Goal: Task Accomplishment & Management: Use online tool/utility

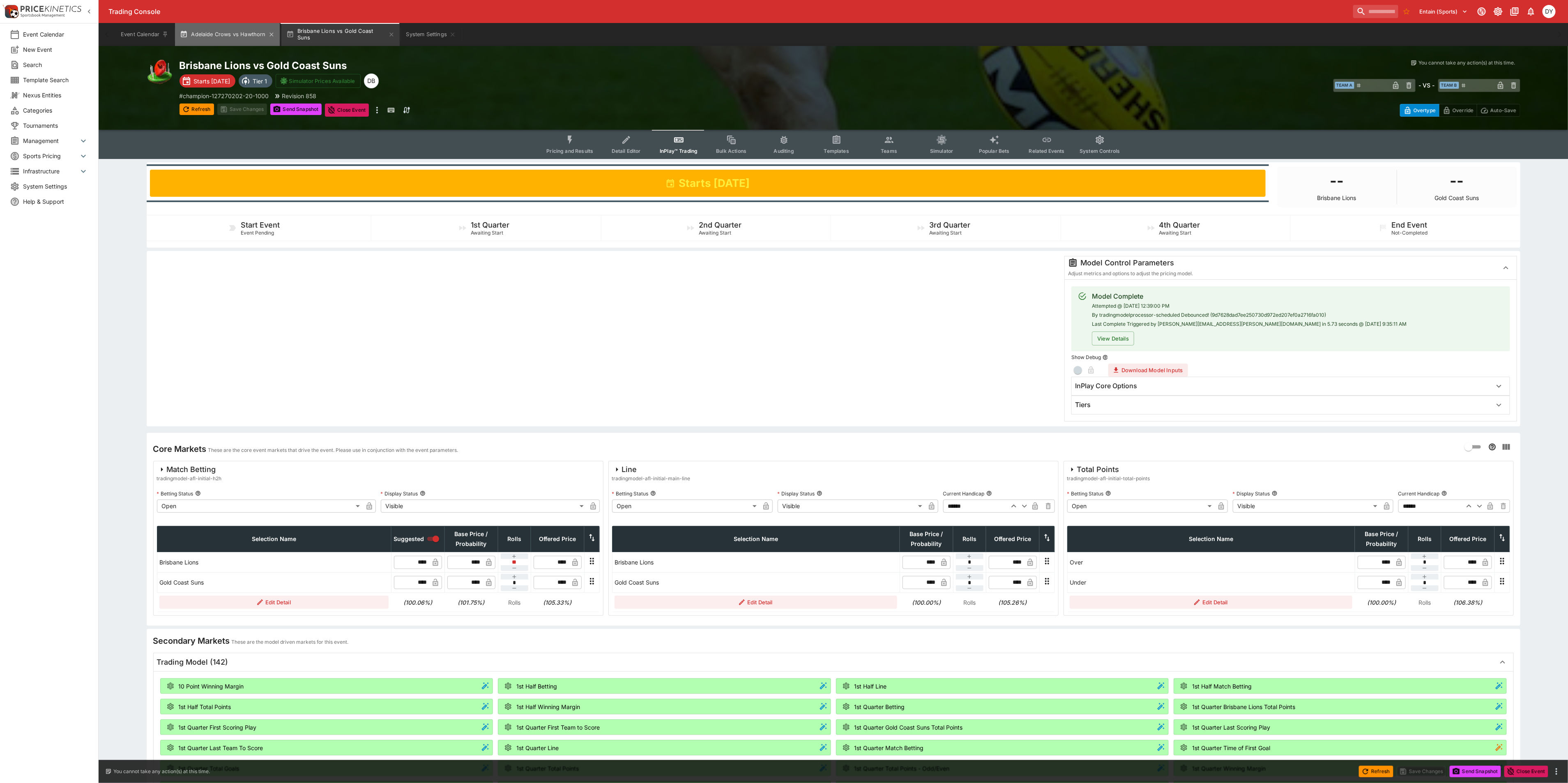
click at [229, 32] on button "Adelaide Crows vs Hawthorn" at bounding box center [227, 34] width 104 height 23
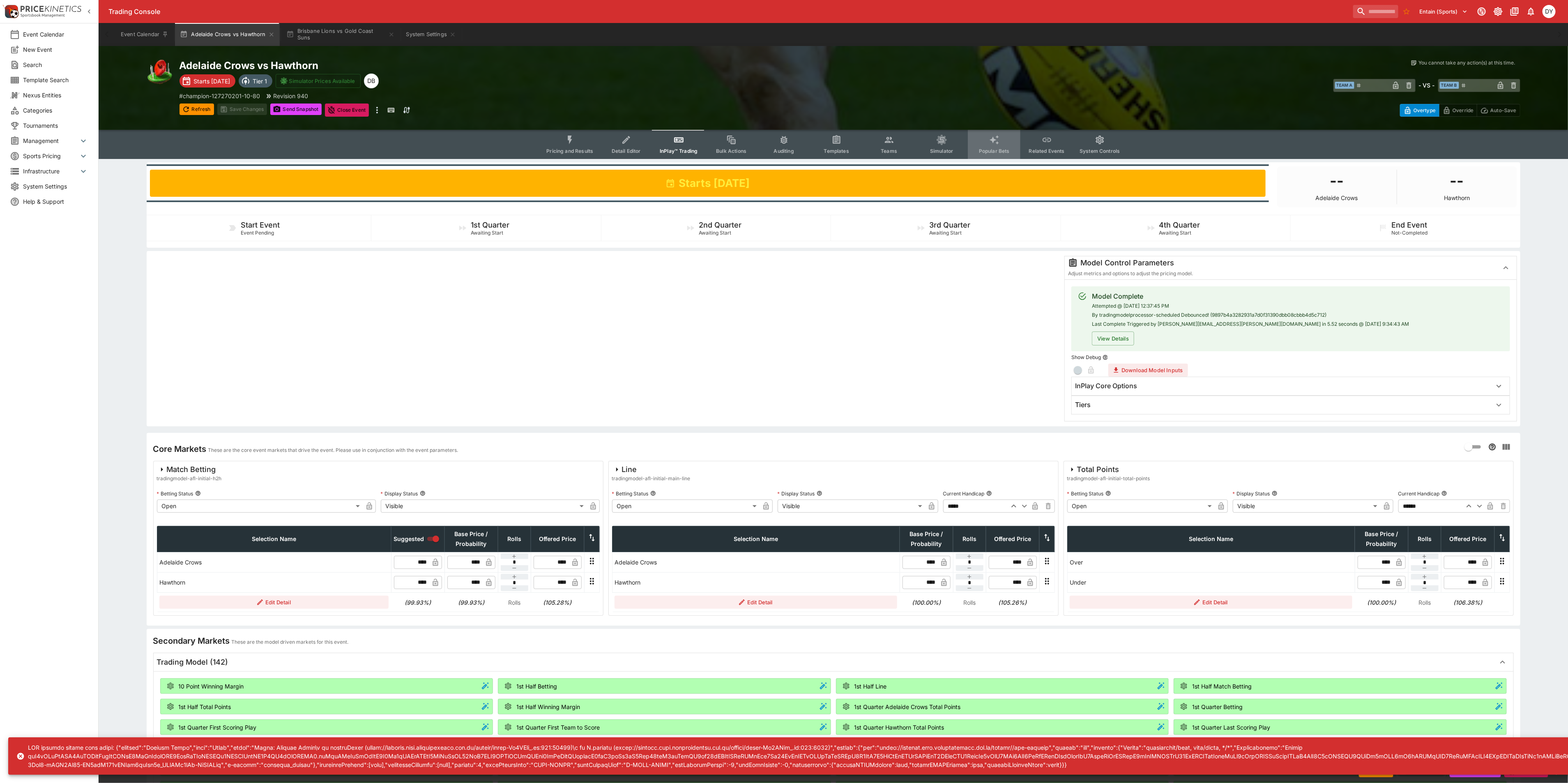
click at [992, 143] on icon "Event type filters" at bounding box center [994, 140] width 11 height 11
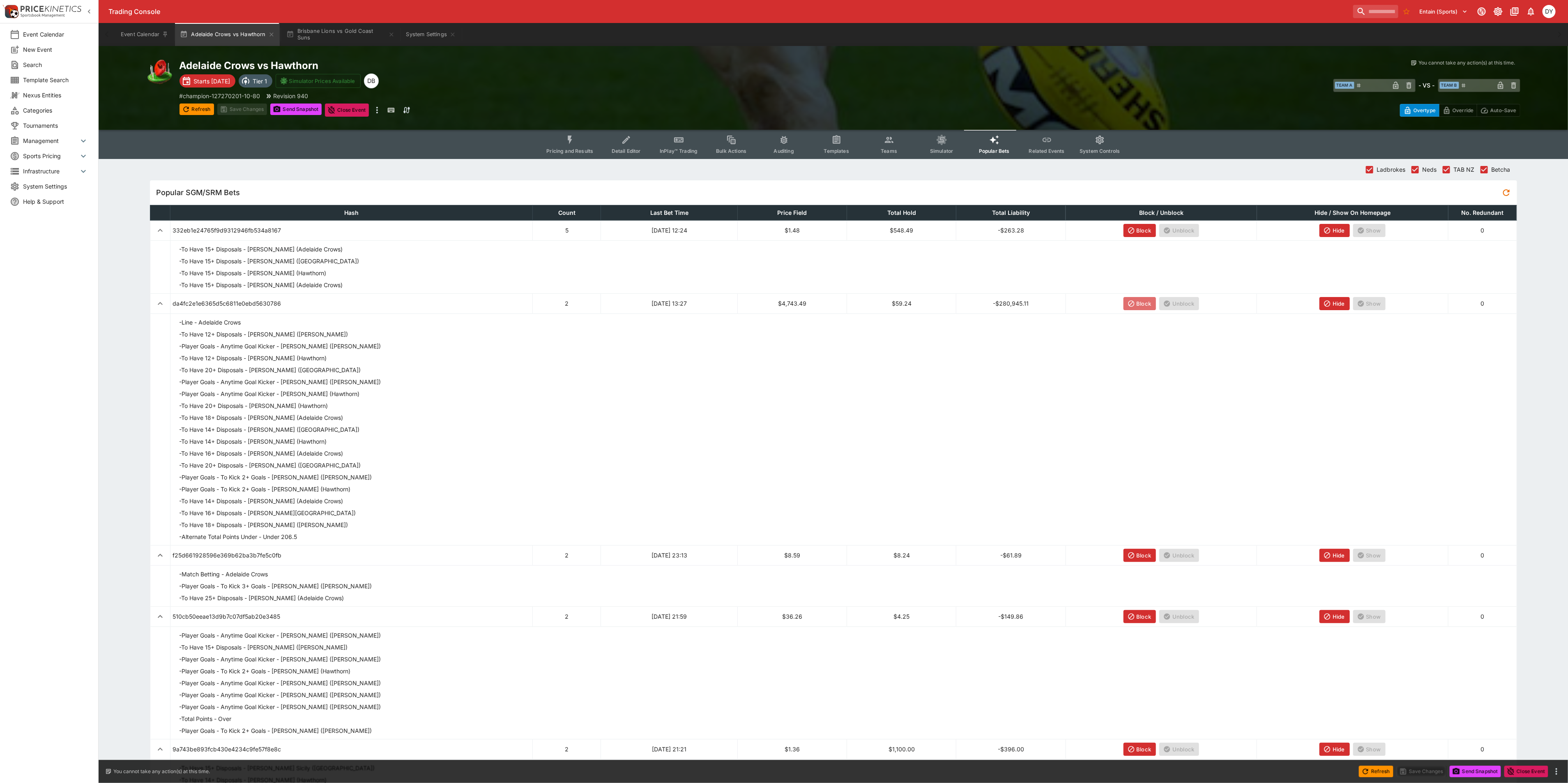
click at [1130, 302] on icon "button" at bounding box center [1131, 303] width 8 height 8
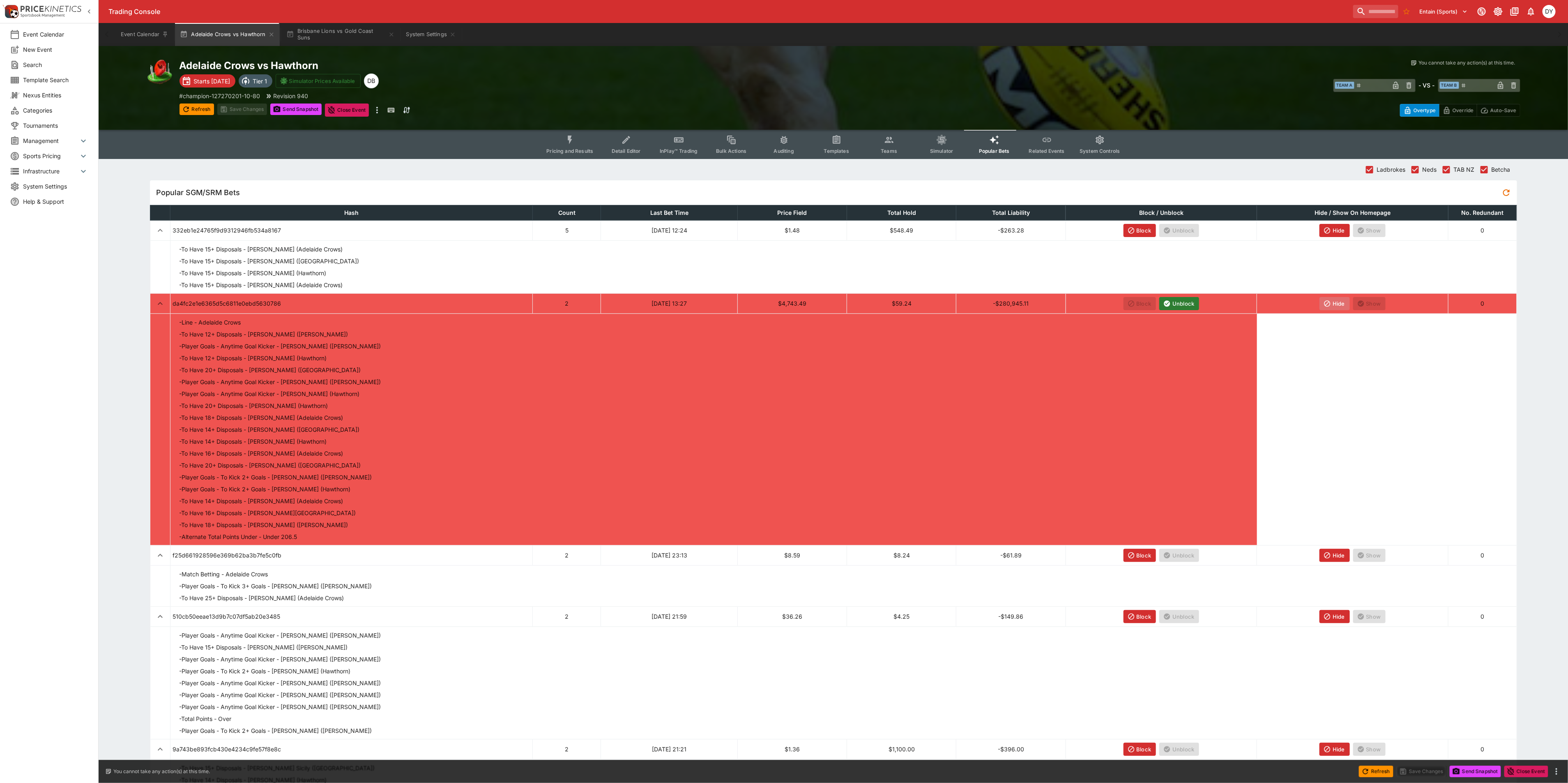
click at [1327, 302] on icon "button" at bounding box center [1327, 303] width 8 height 8
click at [572, 139] on icon "Event type filters" at bounding box center [569, 140] width 4 height 9
